Goal: Use online tool/utility: Use online tool/utility

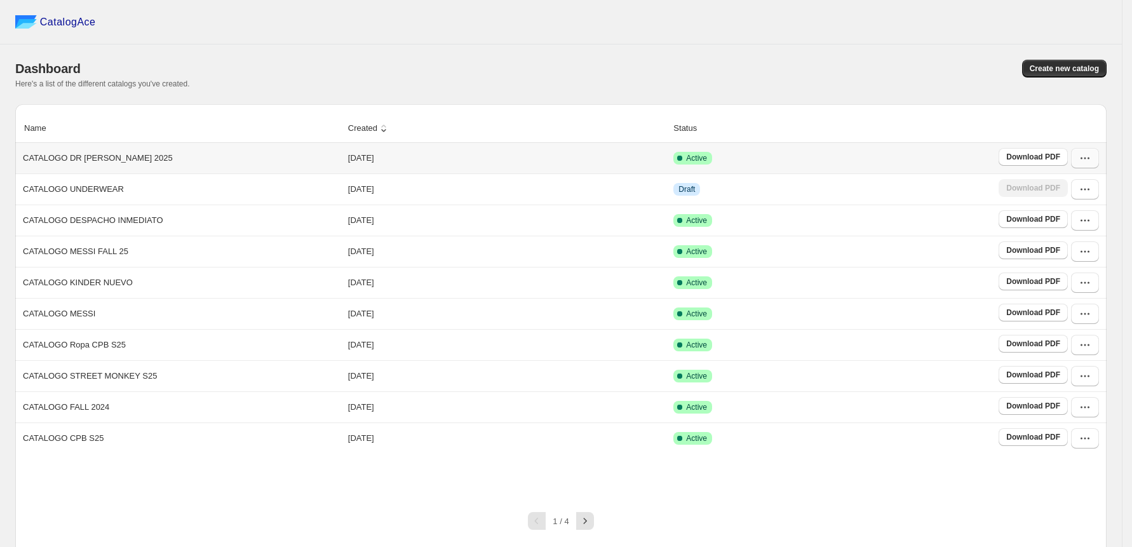
click at [1089, 160] on icon "button" at bounding box center [1085, 158] width 13 height 13
click at [1096, 267] on span "Edit" at bounding box center [1086, 273] width 65 height 13
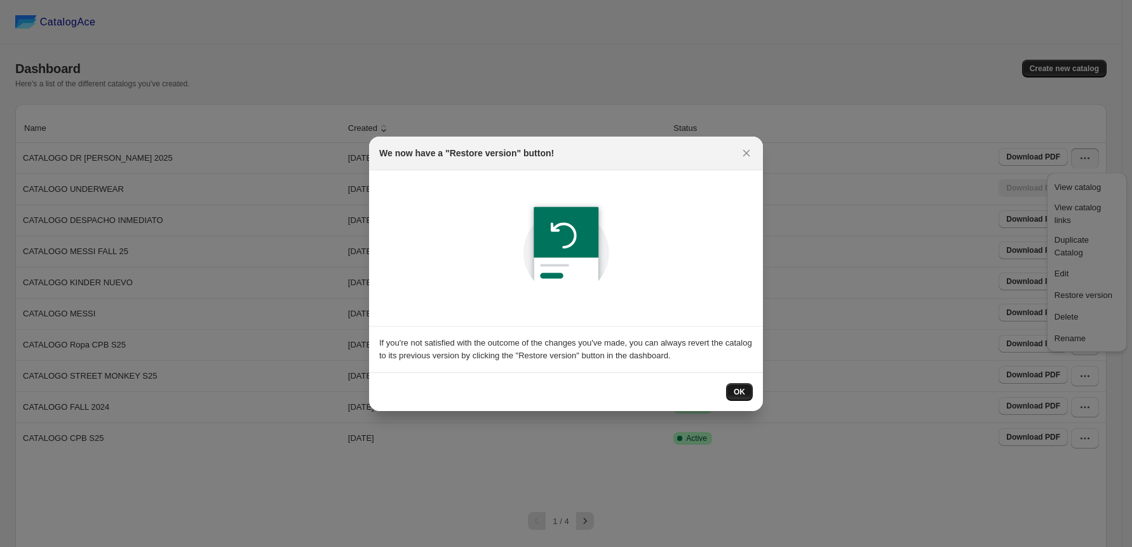
click at [741, 391] on span "OK" at bounding box center [739, 392] width 11 height 10
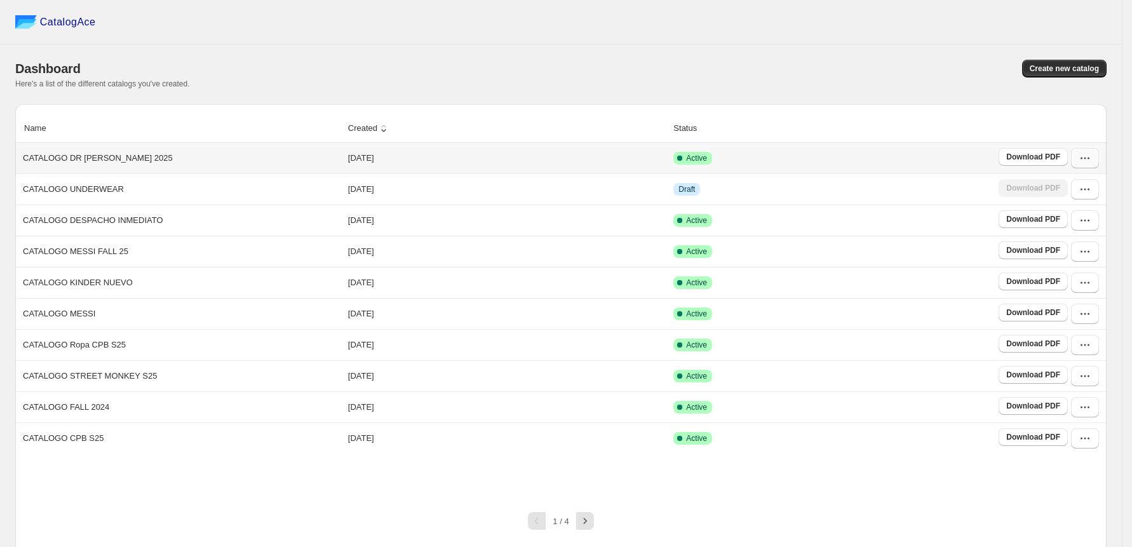
click at [1090, 152] on button "button" at bounding box center [1085, 158] width 28 height 20
click at [1060, 269] on span "Edit" at bounding box center [1061, 274] width 14 height 10
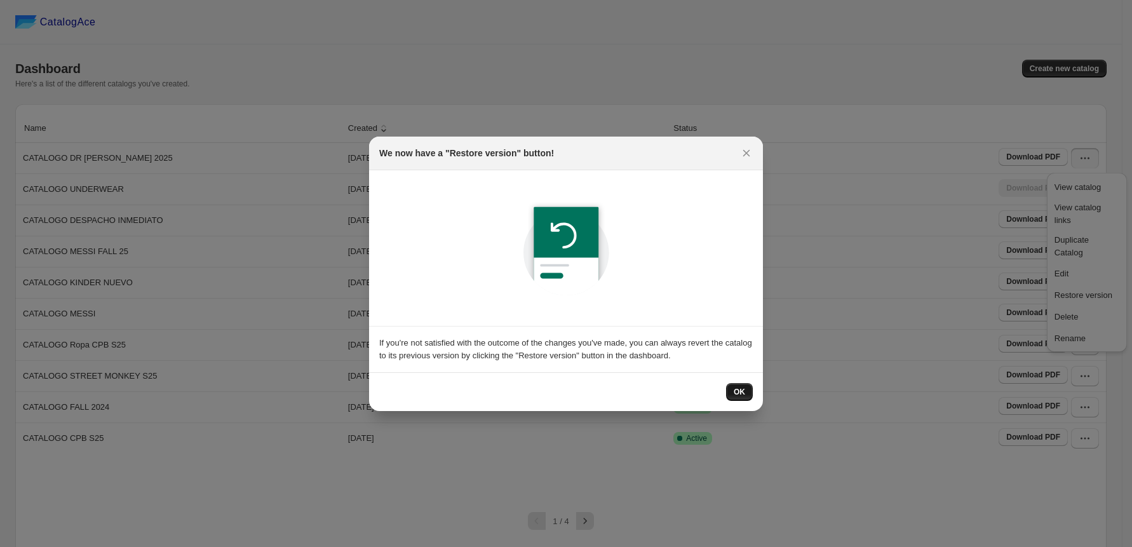
click at [732, 393] on button "OK" at bounding box center [739, 392] width 27 height 18
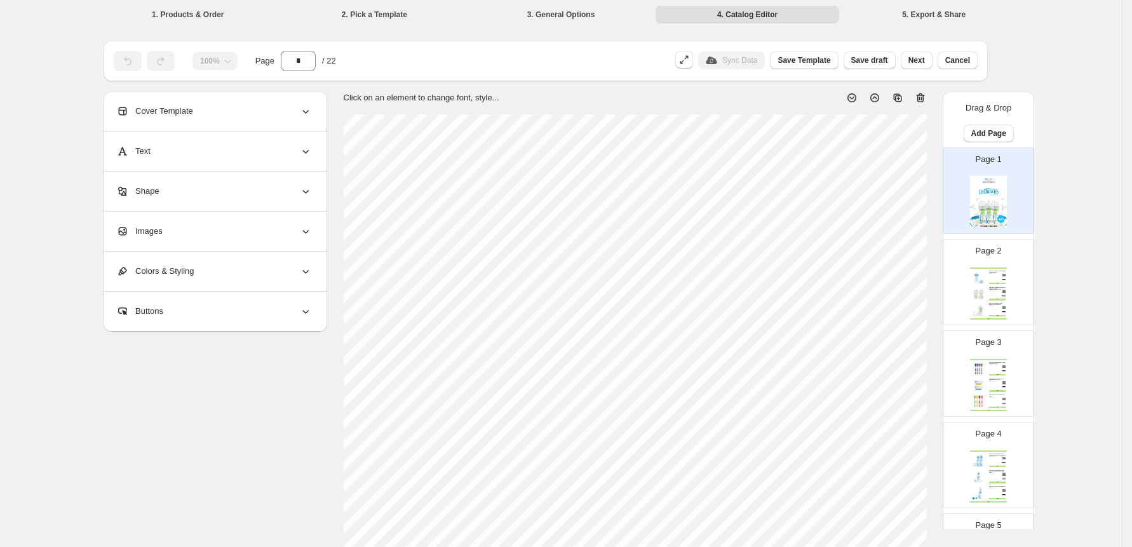
click at [978, 274] on img at bounding box center [979, 278] width 14 height 14
type input "*"
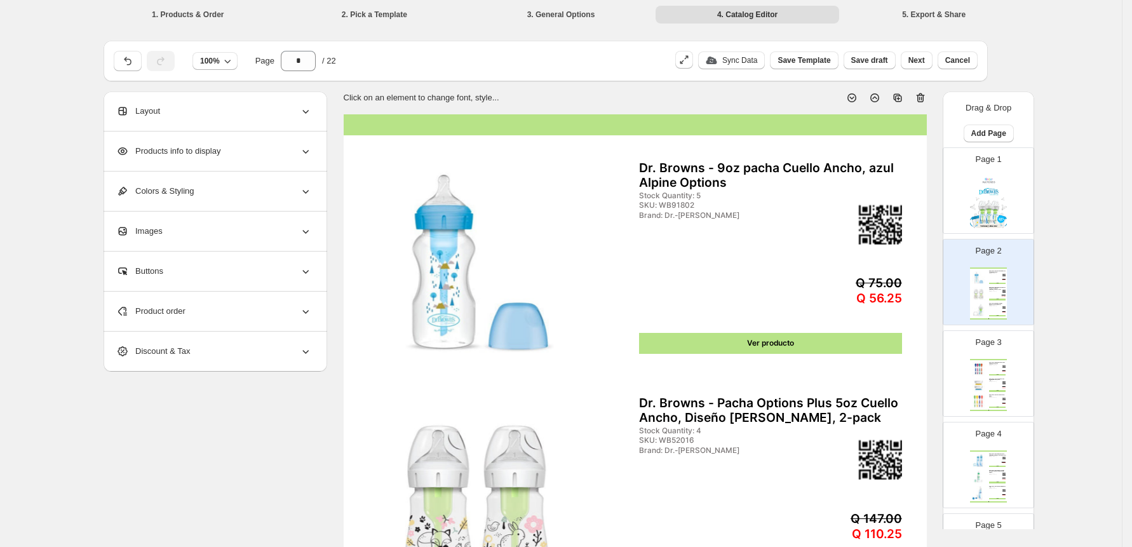
click at [816, 344] on div "Ver producto" at bounding box center [770, 343] width 263 height 21
select select "**********"
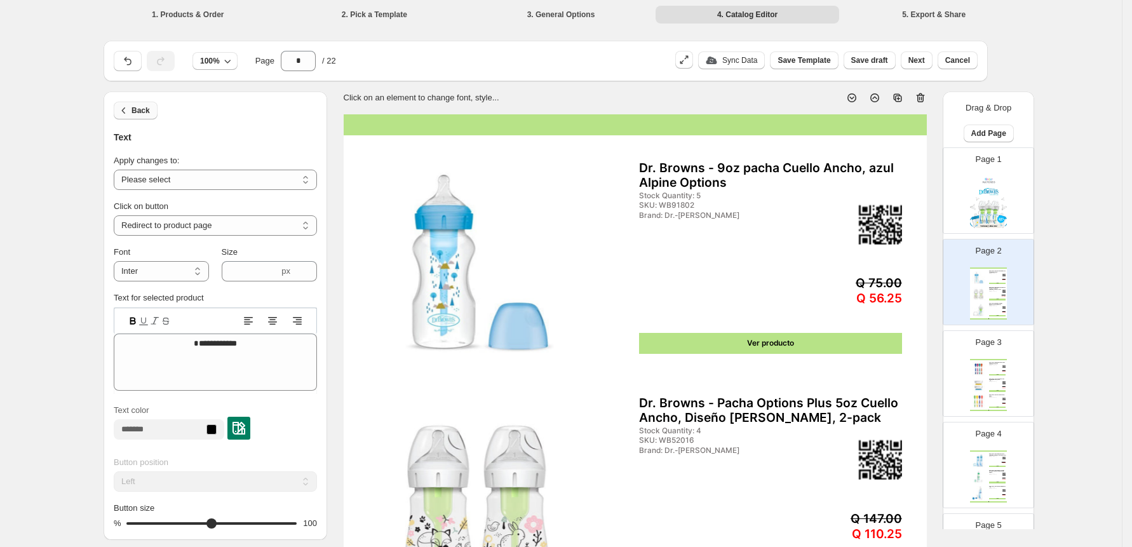
click at [130, 114] on icon "button" at bounding box center [124, 110] width 13 height 13
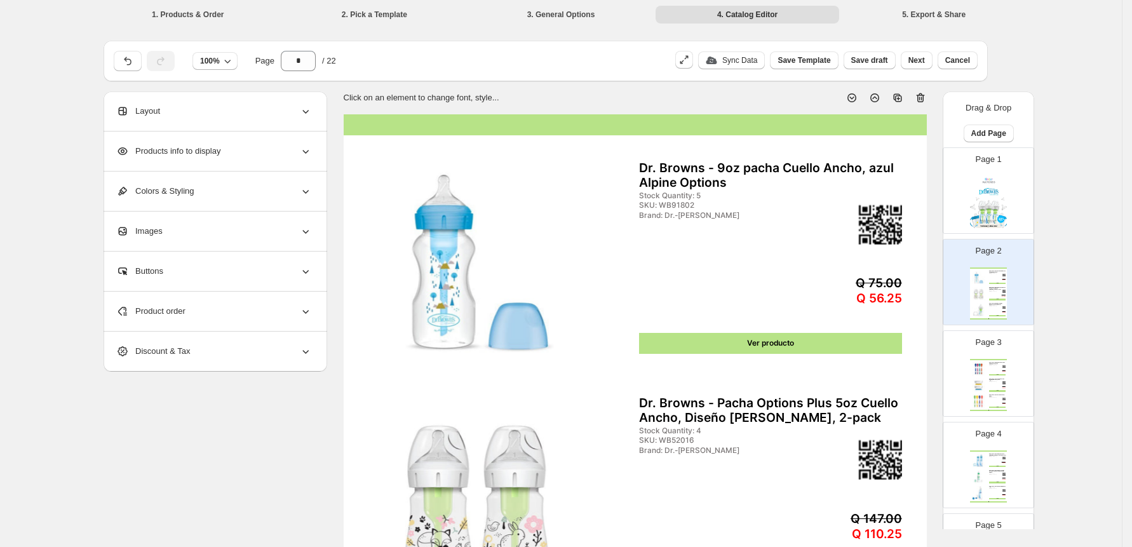
click at [166, 140] on div "Products info to display" at bounding box center [214, 150] width 196 height 39
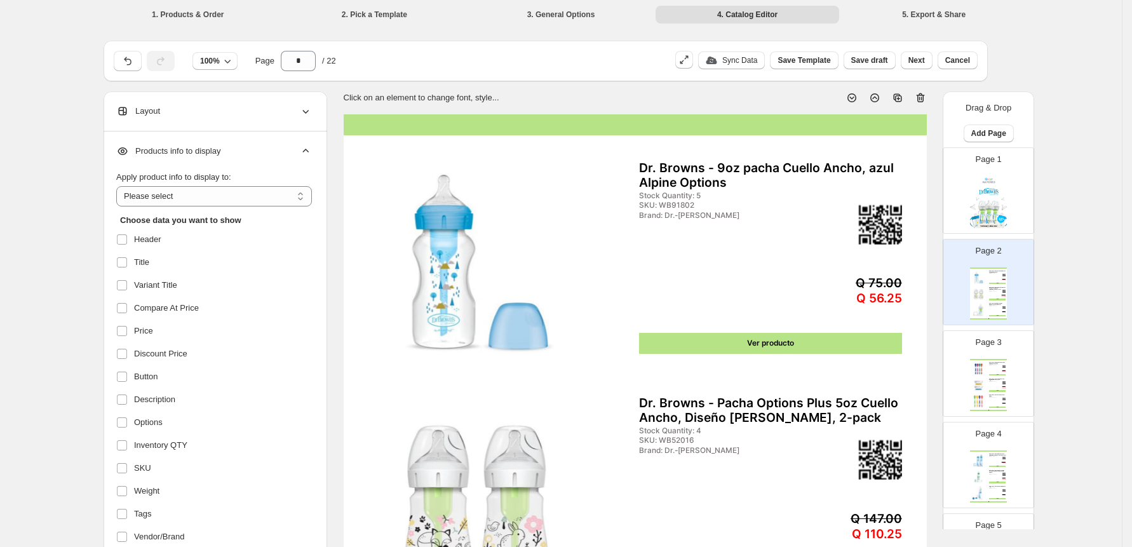
click at [206, 209] on ul "Choose data you want to show Header Title Variant Title Compare At Price Price …" at bounding box center [214, 446] width 196 height 481
click at [223, 188] on select "**********" at bounding box center [214, 196] width 196 height 20
select select "*********"
click at [121, 186] on select "**********" at bounding box center [214, 196] width 196 height 20
click at [133, 368] on label at bounding box center [124, 376] width 17 height 17
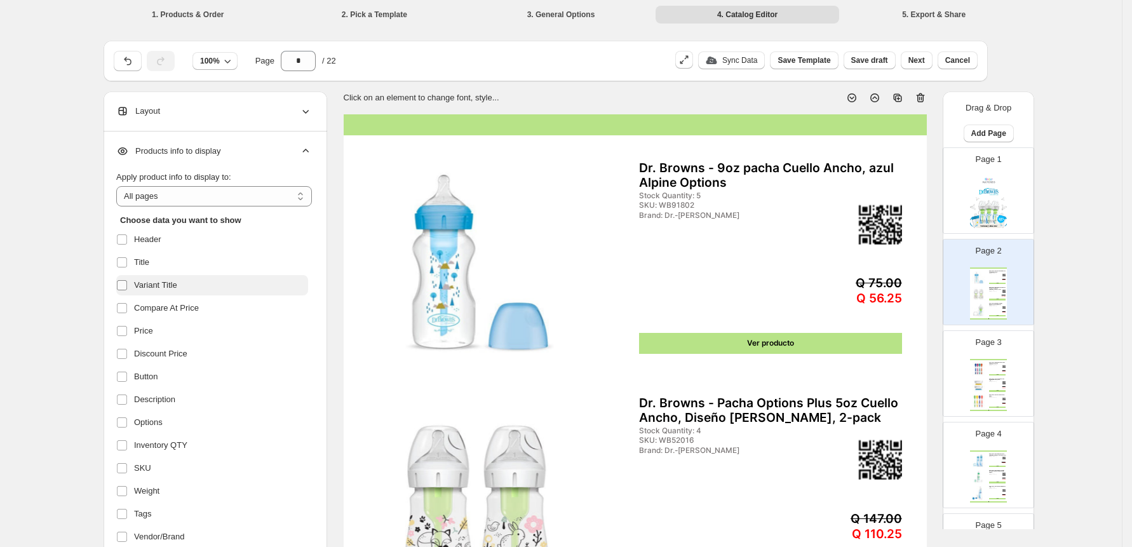
click at [128, 291] on span at bounding box center [121, 284] width 11 height 11
click at [128, 299] on label "Compare At Price" at bounding box center [212, 308] width 192 height 20
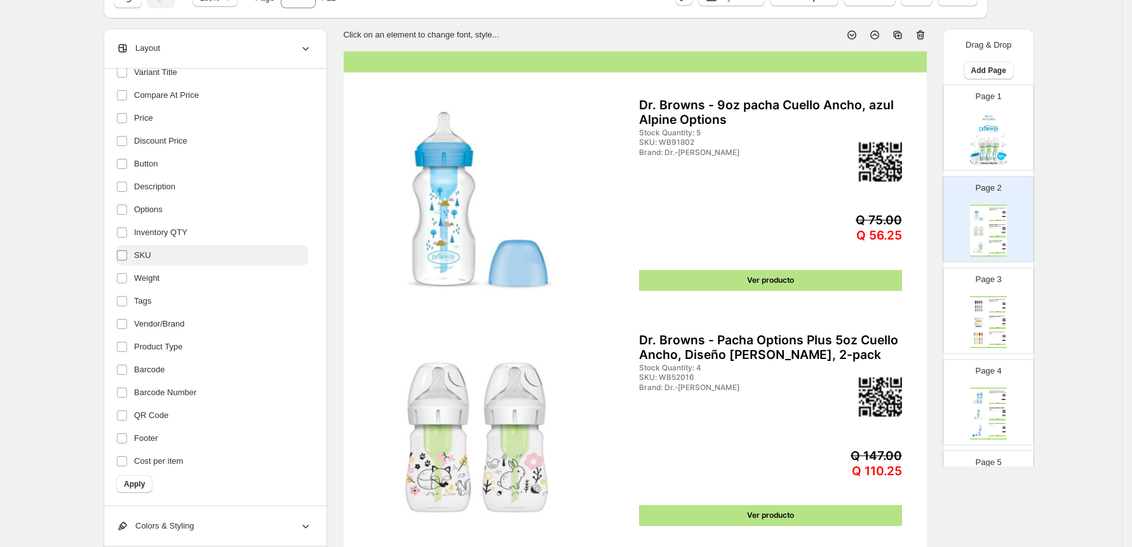
scroll to position [95, 0]
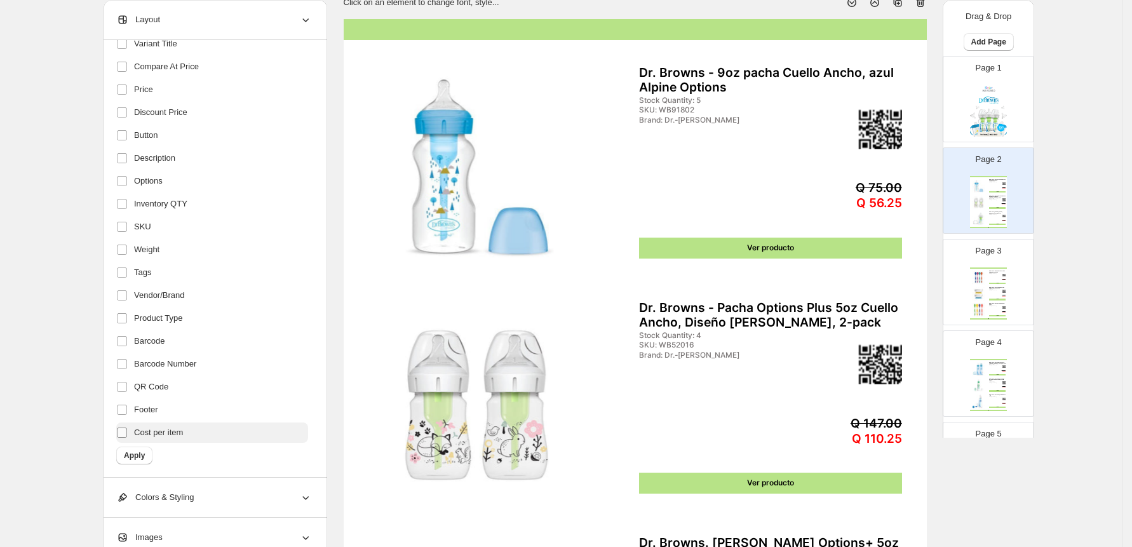
click at [128, 440] on label at bounding box center [124, 432] width 17 height 17
click at [120, 386] on span at bounding box center [121, 386] width 11 height 11
click at [130, 350] on label "Barcode" at bounding box center [212, 341] width 192 height 20
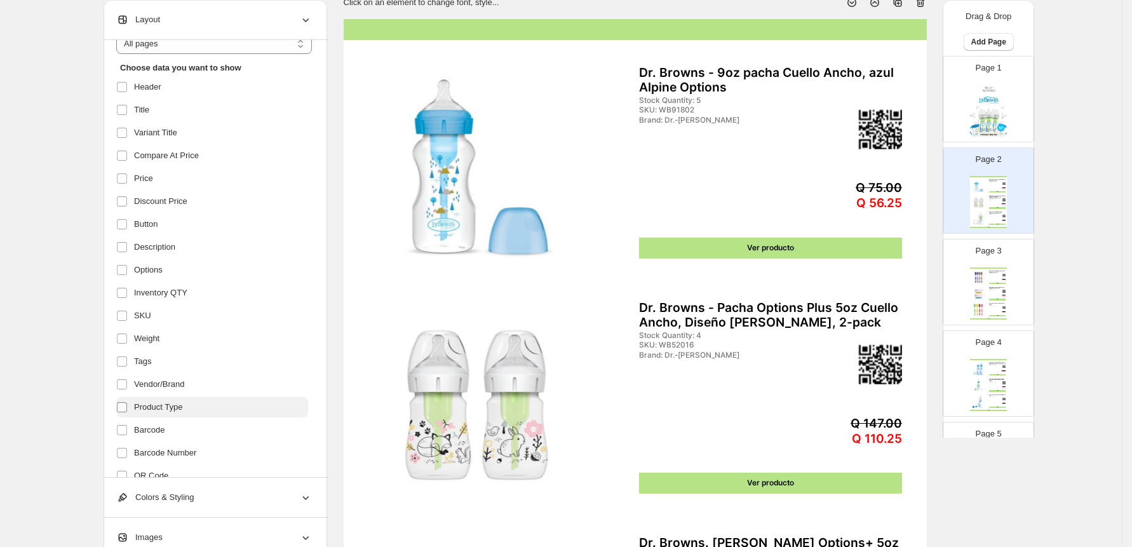
scroll to position [149, 0]
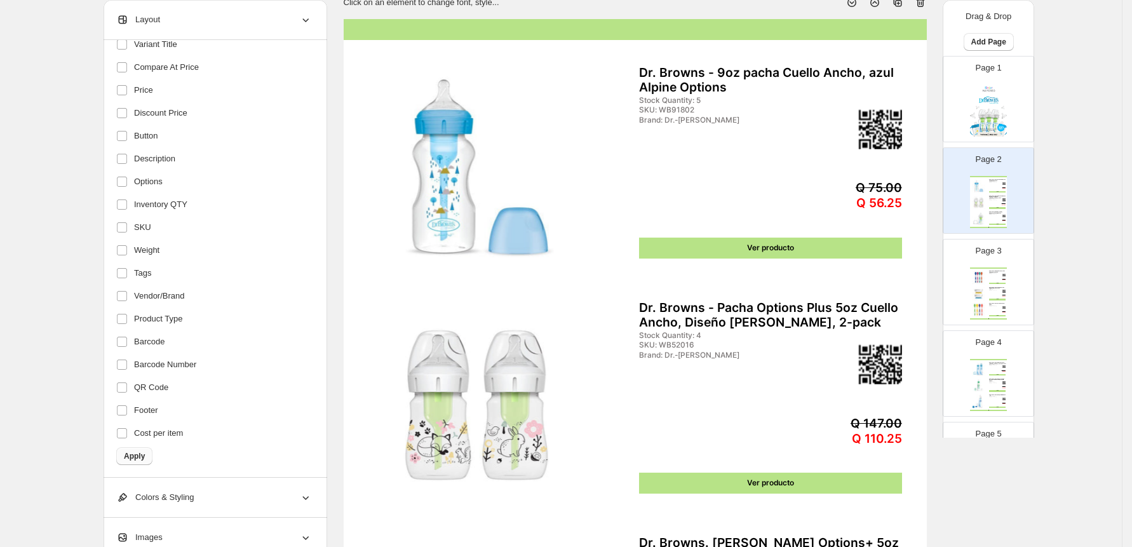
click at [135, 457] on span "Apply" at bounding box center [134, 456] width 21 height 10
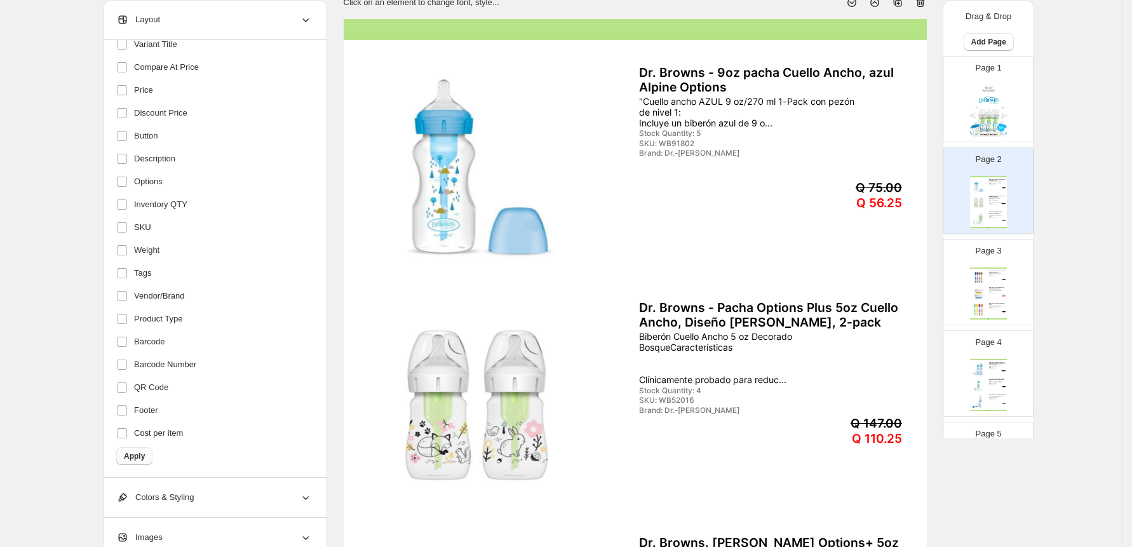
click at [145, 453] on span "Apply" at bounding box center [134, 456] width 21 height 10
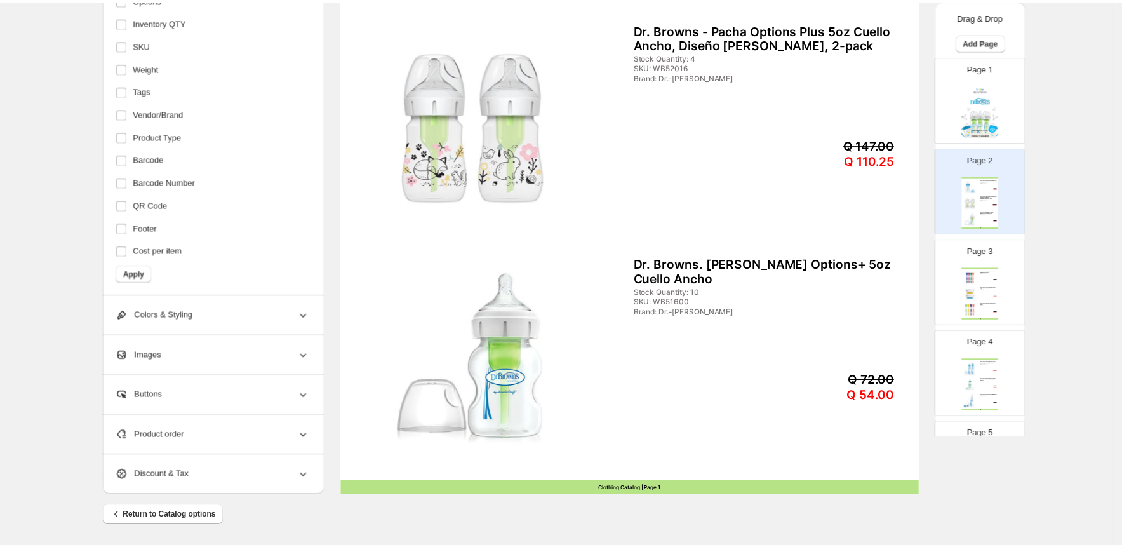
scroll to position [0, 0]
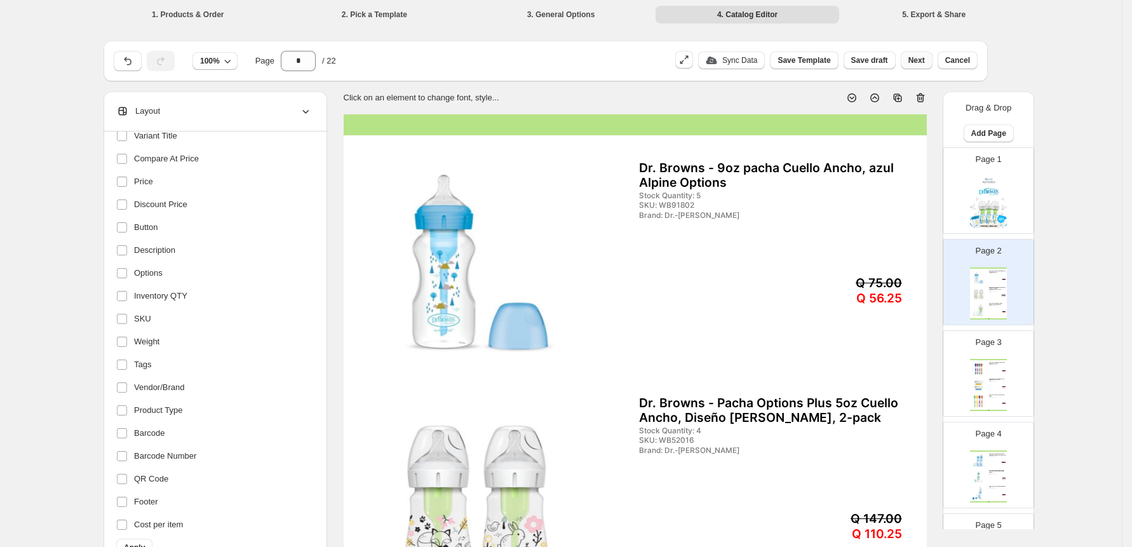
click at [924, 61] on span "Next" at bounding box center [916, 60] width 17 height 10
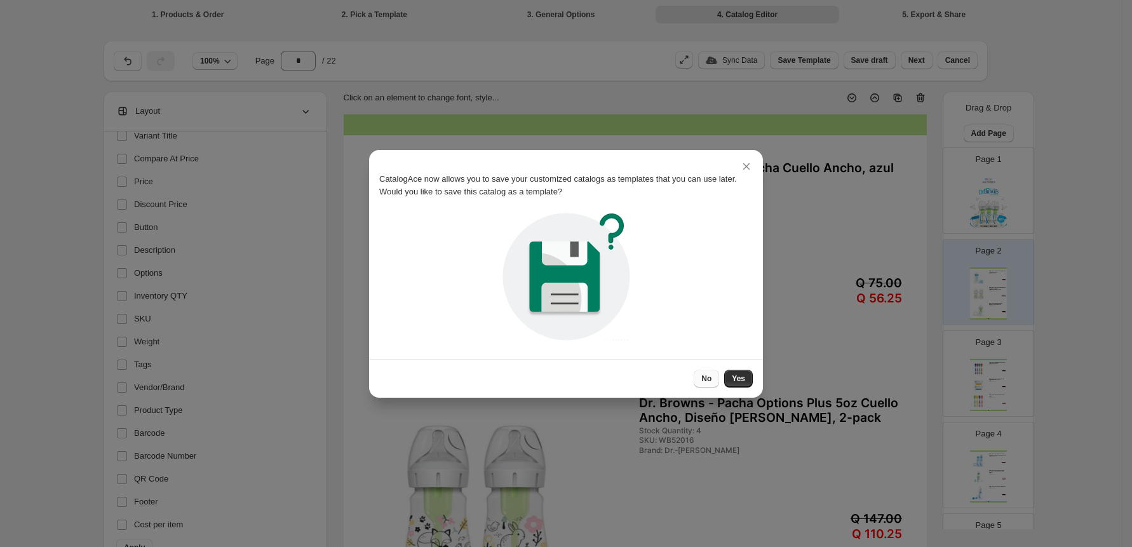
click at [709, 308] on div "CatalogAce now allows you to save your customized catalogs as templates that yo…" at bounding box center [565, 249] width 373 height 199
click at [707, 373] on span "No" at bounding box center [706, 378] width 10 height 10
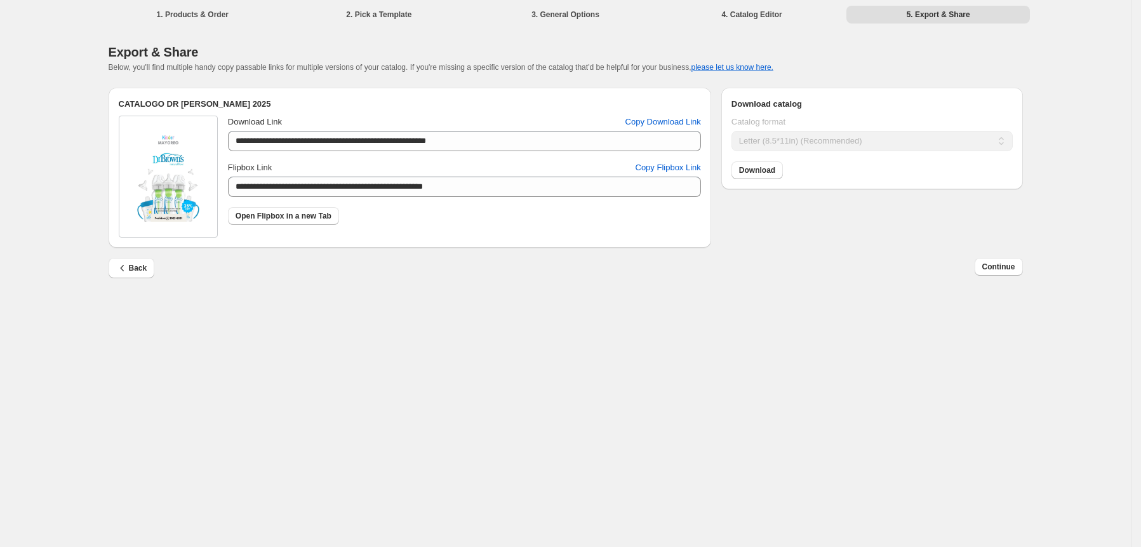
drag, startPoint x: 1008, startPoint y: 269, endPoint x: 665, endPoint y: 241, distance: 344.1
click at [707, 349] on div "**********" at bounding box center [565, 273] width 1131 height 547
click at [655, 173] on span "Copy Flipbox Link" at bounding box center [668, 167] width 65 height 13
click at [1002, 270] on span "Continue" at bounding box center [999, 267] width 33 height 10
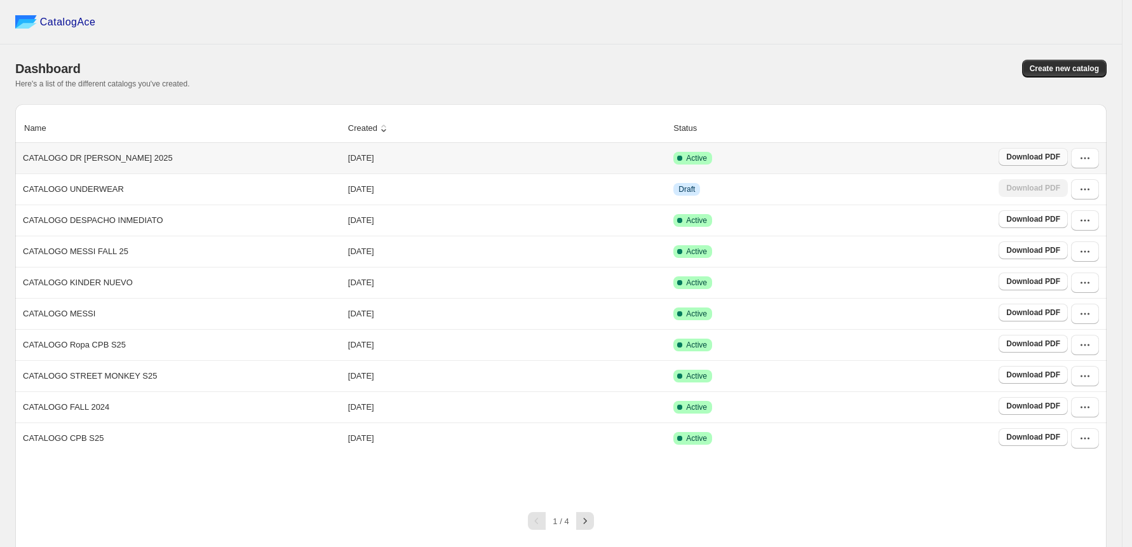
click at [1049, 150] on link "Download PDF" at bounding box center [1032, 157] width 69 height 18
click at [368, 29] on div "CatalogAce" at bounding box center [561, 22] width 1122 height 44
